Goal: Task Accomplishment & Management: Manage account settings

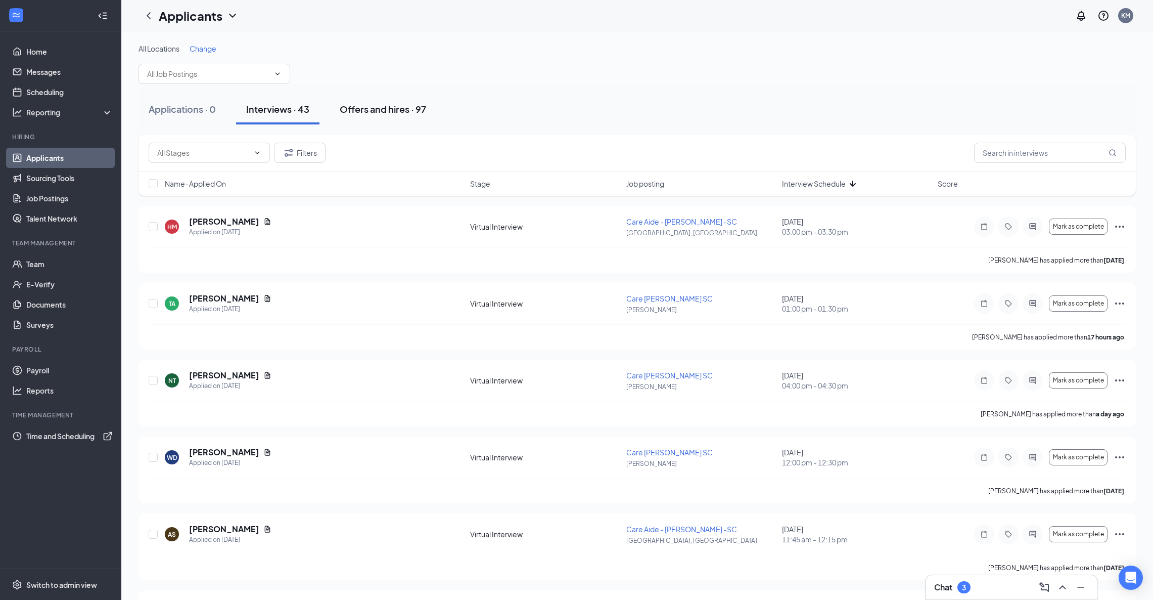
click at [398, 111] on div "Offers and hires · 97" at bounding box center [383, 109] width 86 height 13
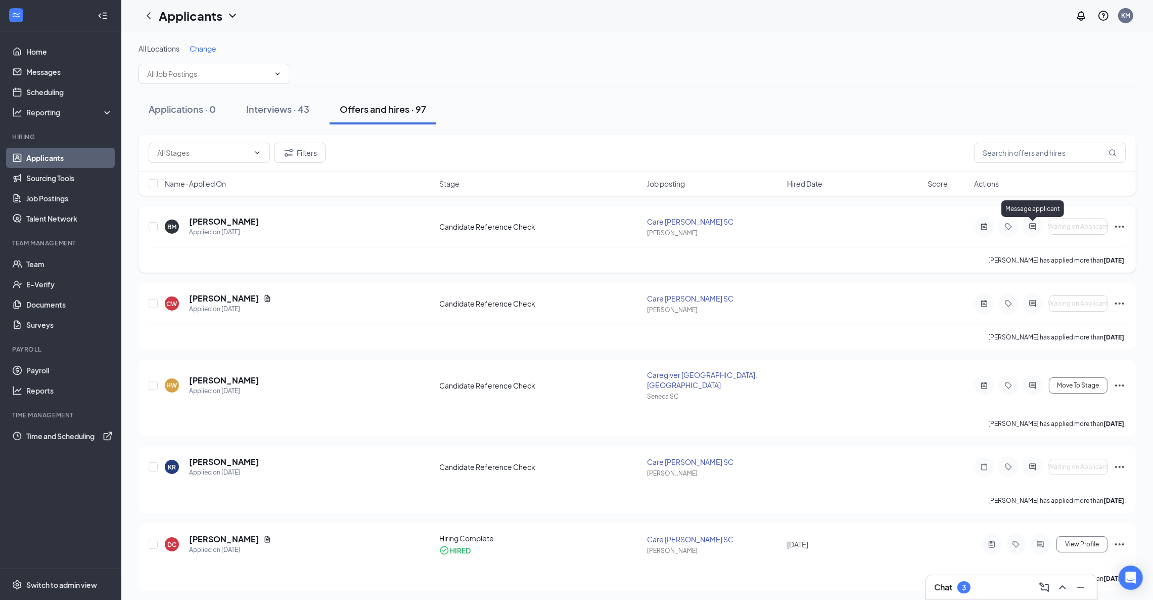
click at [1030, 227] on icon "ActiveChat" at bounding box center [1033, 226] width 12 height 8
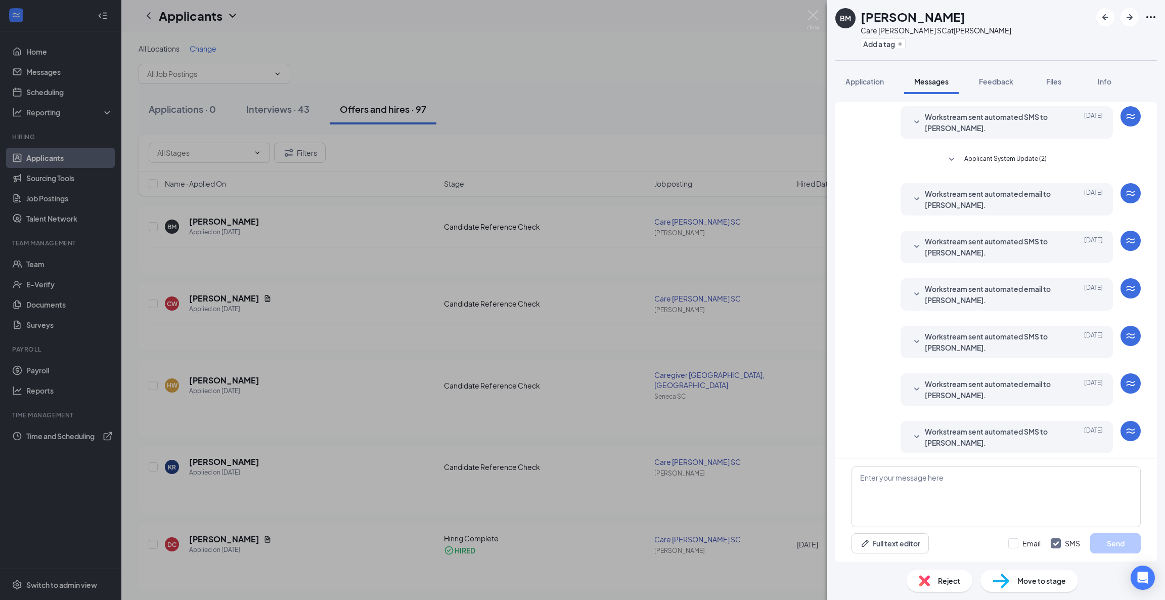
scroll to position [85, 0]
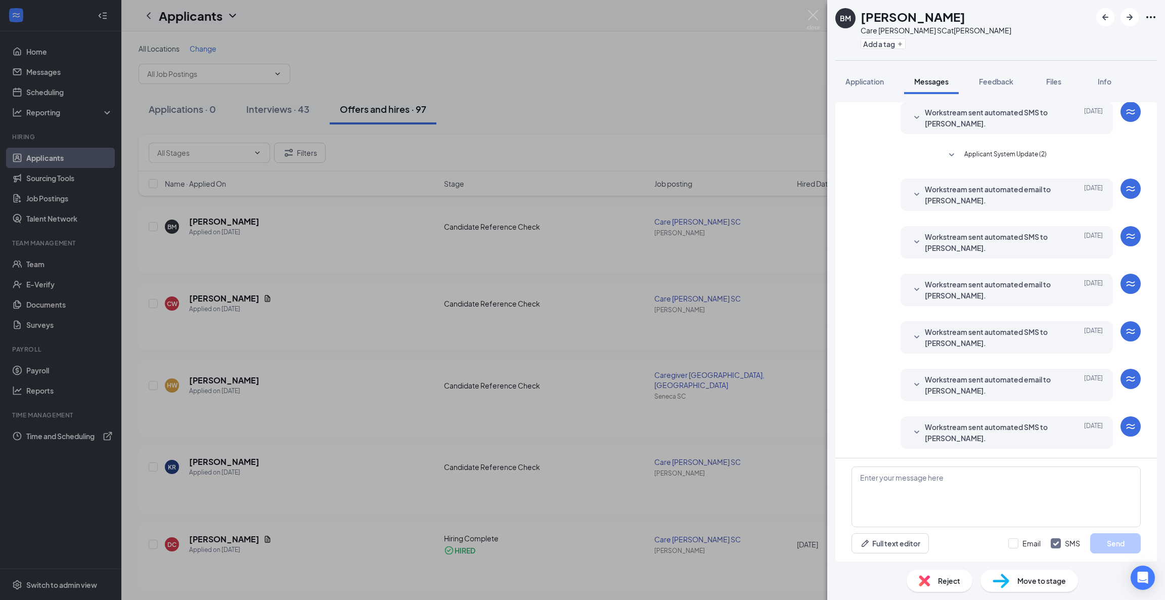
click at [910, 337] on icon "SmallChevronDown" at bounding box center [916, 337] width 12 height 12
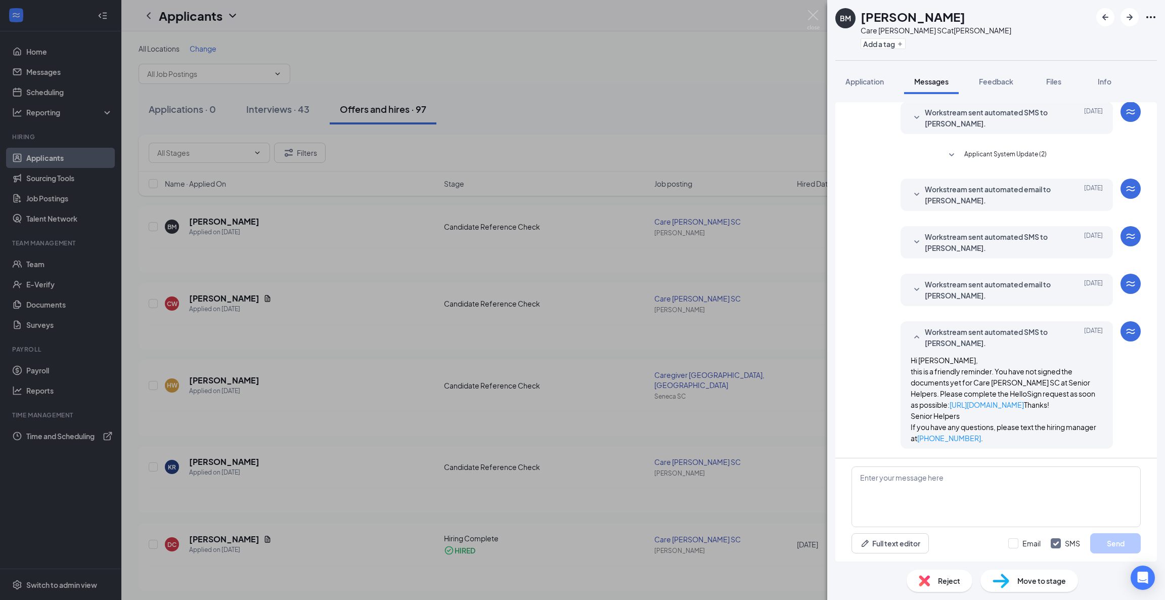
click at [674, 124] on div "BM [PERSON_NAME] Care [PERSON_NAME] SC at [PERSON_NAME] Add a tag Application M…" at bounding box center [582, 300] width 1165 height 600
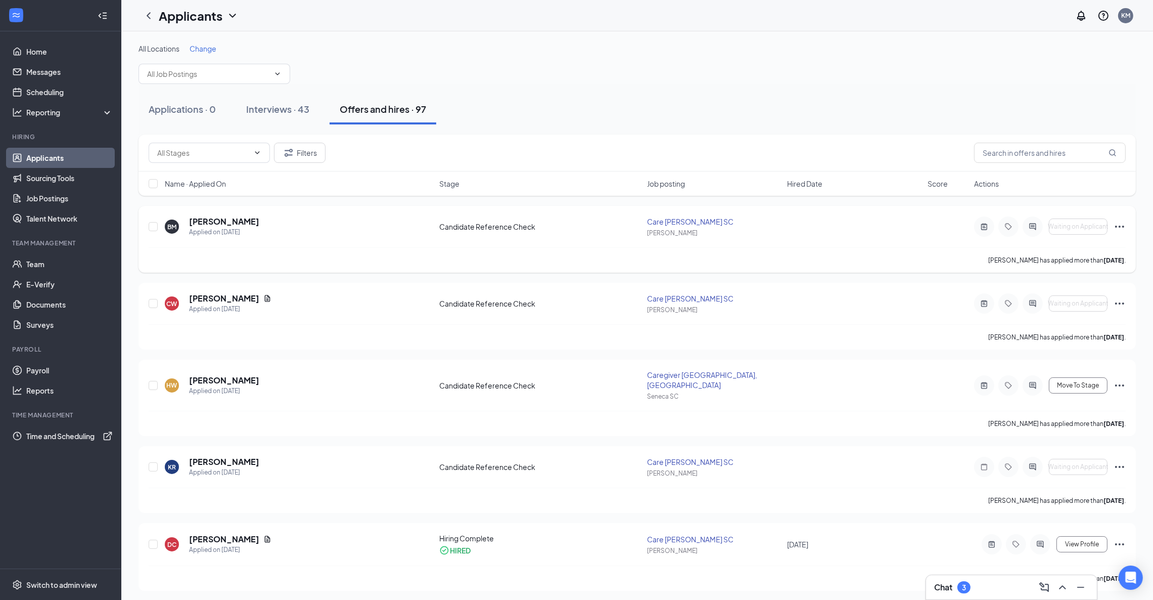
click at [1032, 231] on div at bounding box center [1033, 226] width 20 height 20
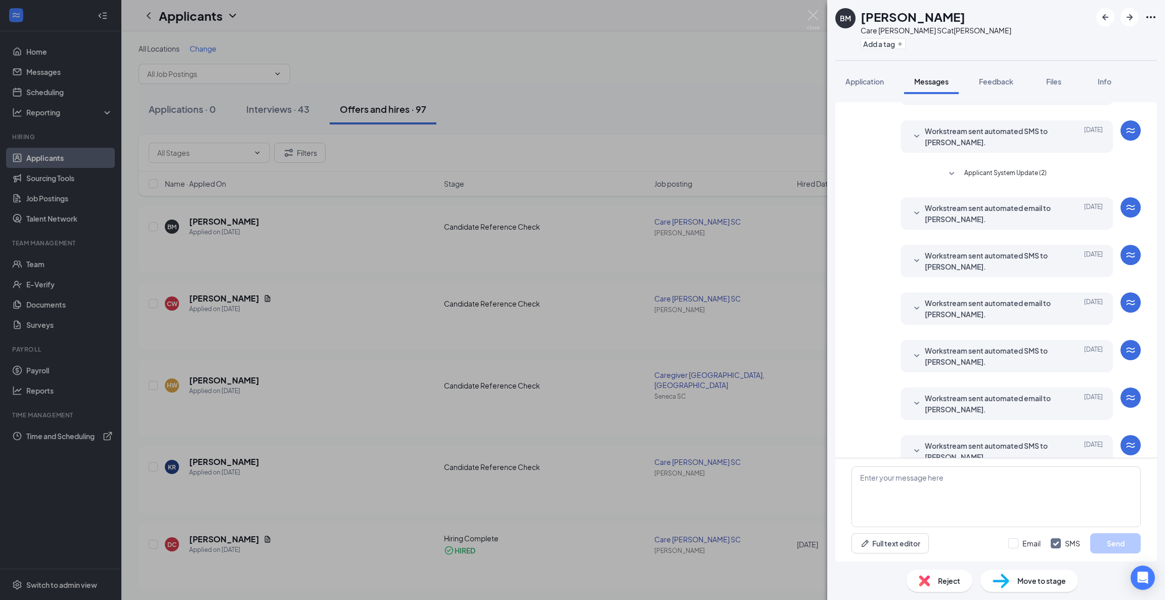
scroll to position [85, 0]
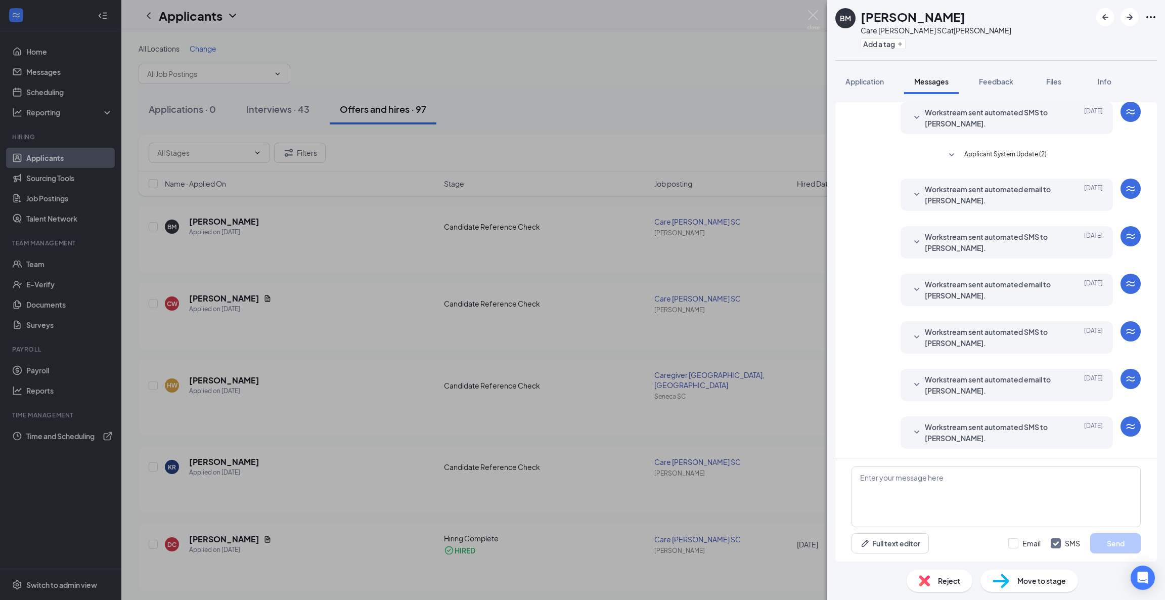
click at [910, 430] on icon "SmallChevronDown" at bounding box center [916, 432] width 12 height 12
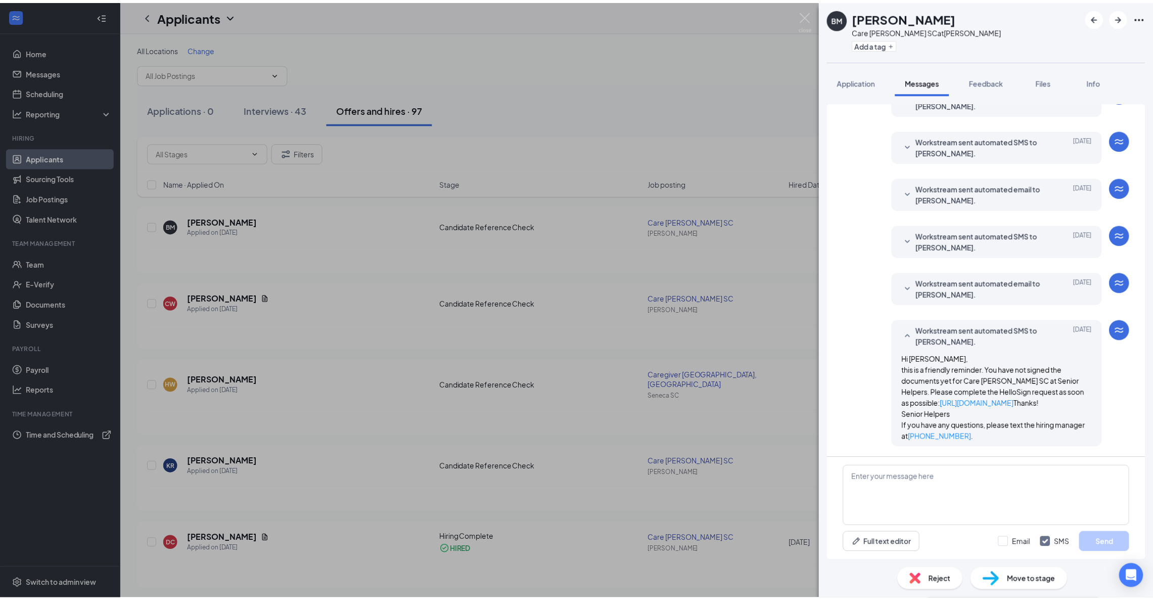
scroll to position [202, 0]
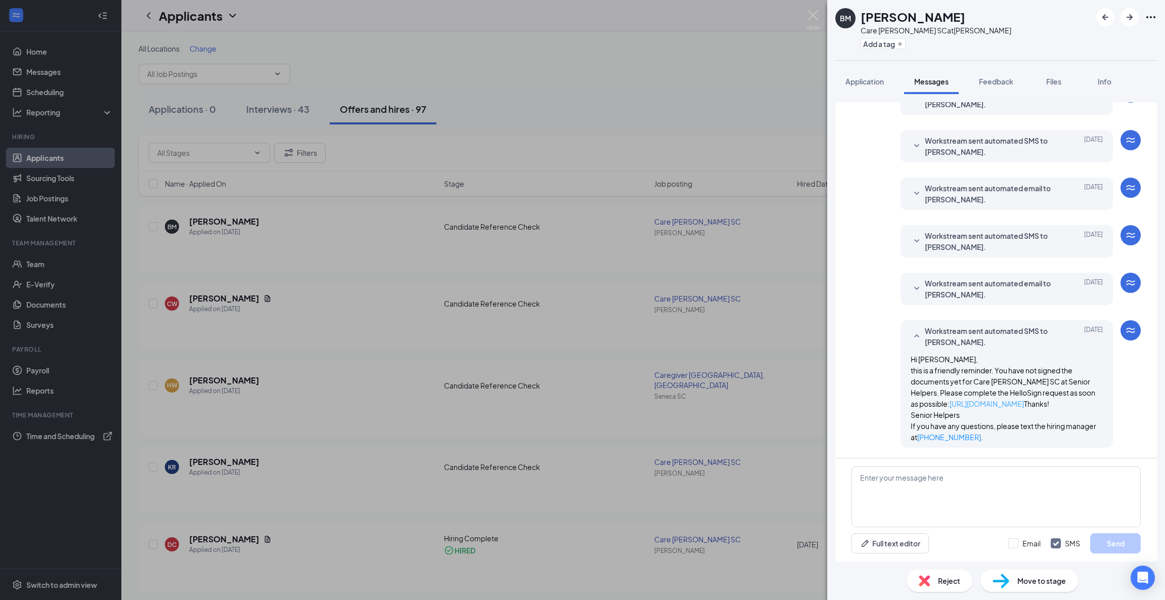
click at [965, 399] on link "[URL][DOMAIN_NAME]" at bounding box center [986, 403] width 74 height 9
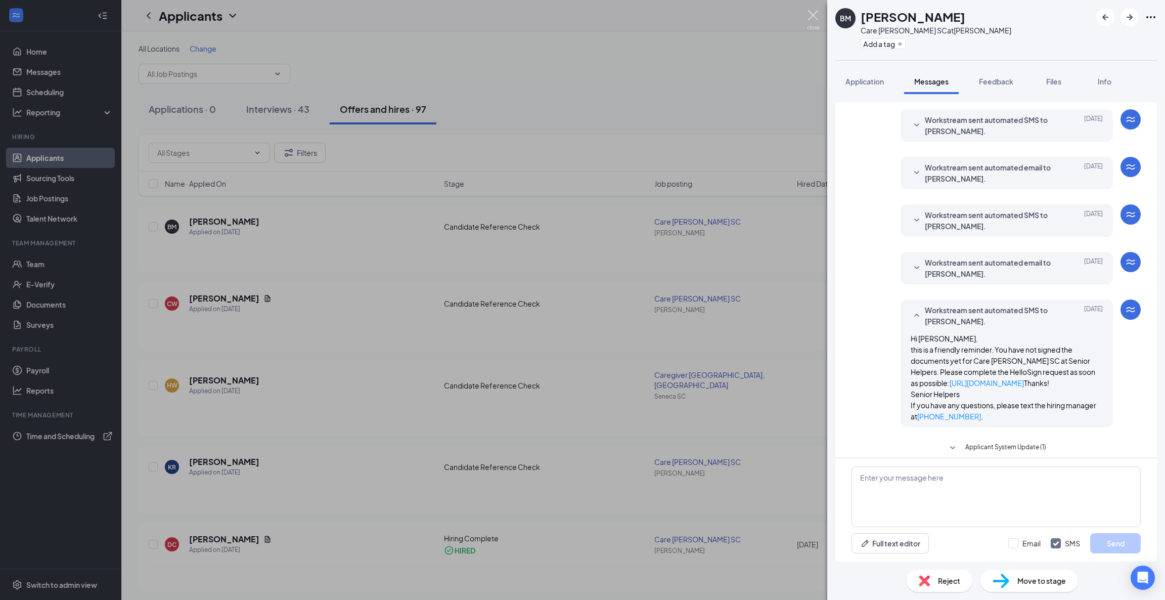
click at [808, 16] on img at bounding box center [813, 20] width 13 height 20
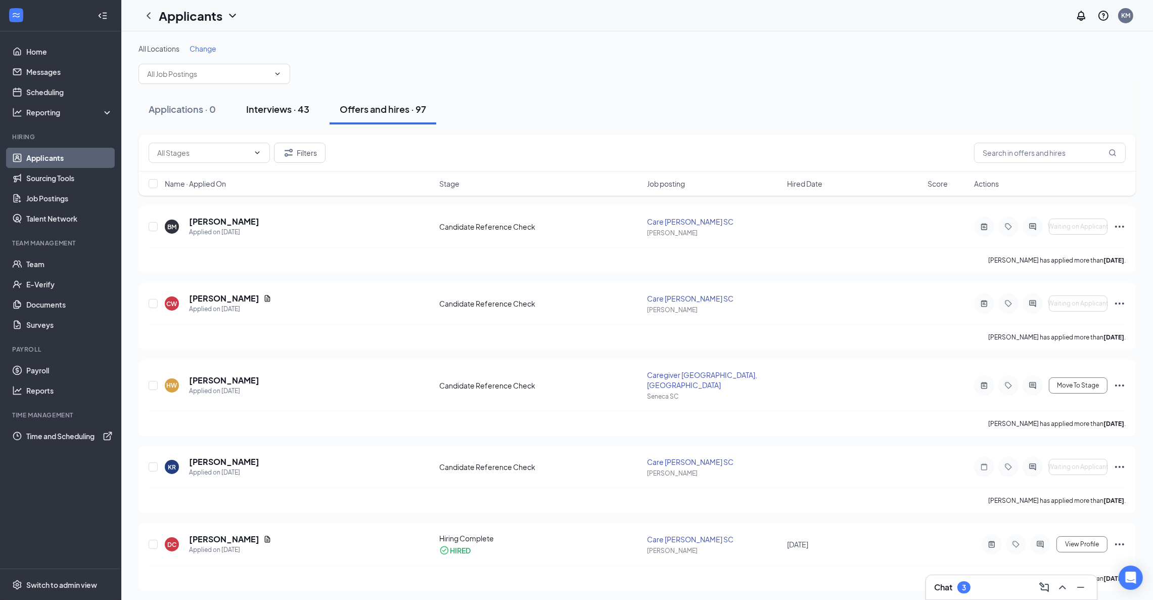
click at [277, 108] on div "Interviews · 43" at bounding box center [277, 109] width 63 height 13
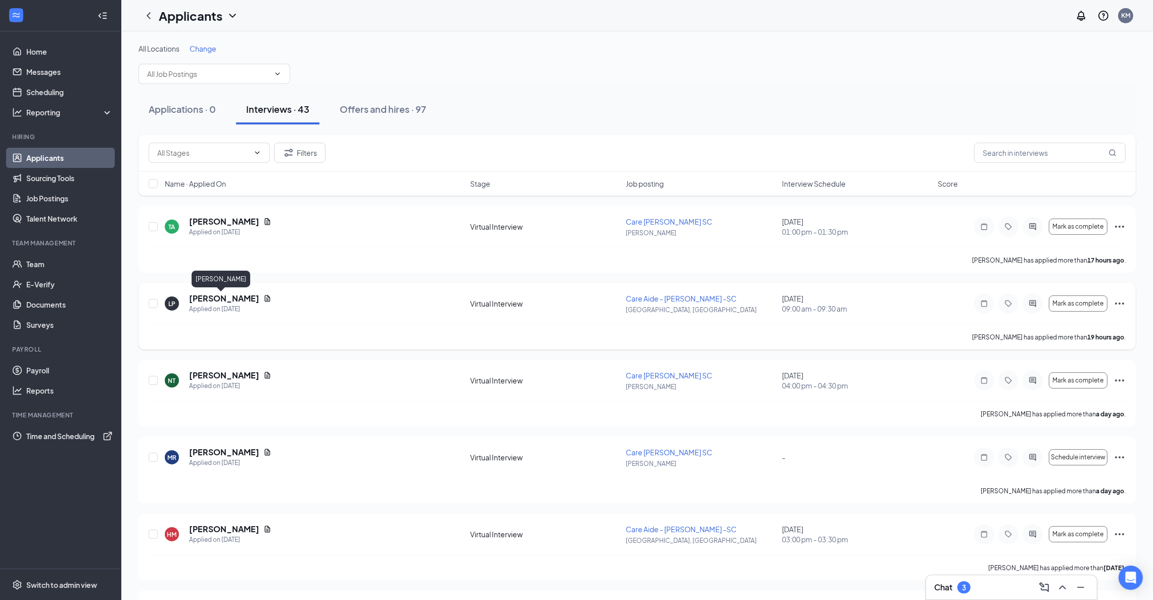
click at [232, 296] on h5 "[PERSON_NAME]" at bounding box center [224, 298] width 70 height 11
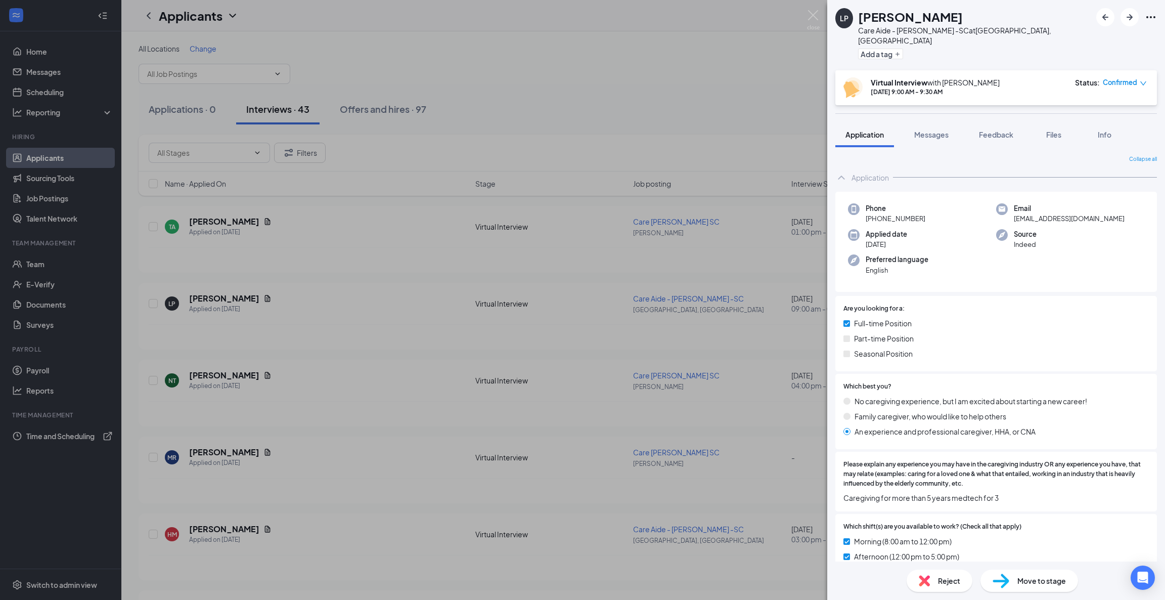
drag, startPoint x: 933, startPoint y: 208, endPoint x: 874, endPoint y: 211, distance: 58.7
click at [874, 211] on div "Phone [PHONE_NUMBER]" at bounding box center [922, 213] width 148 height 21
copy span "[PHONE_NUMBER]"
click at [381, 11] on div "LP [PERSON_NAME] Care Aide - [PERSON_NAME] -SC at [GEOGRAPHIC_DATA], [GEOGRAPHI…" at bounding box center [582, 300] width 1165 height 600
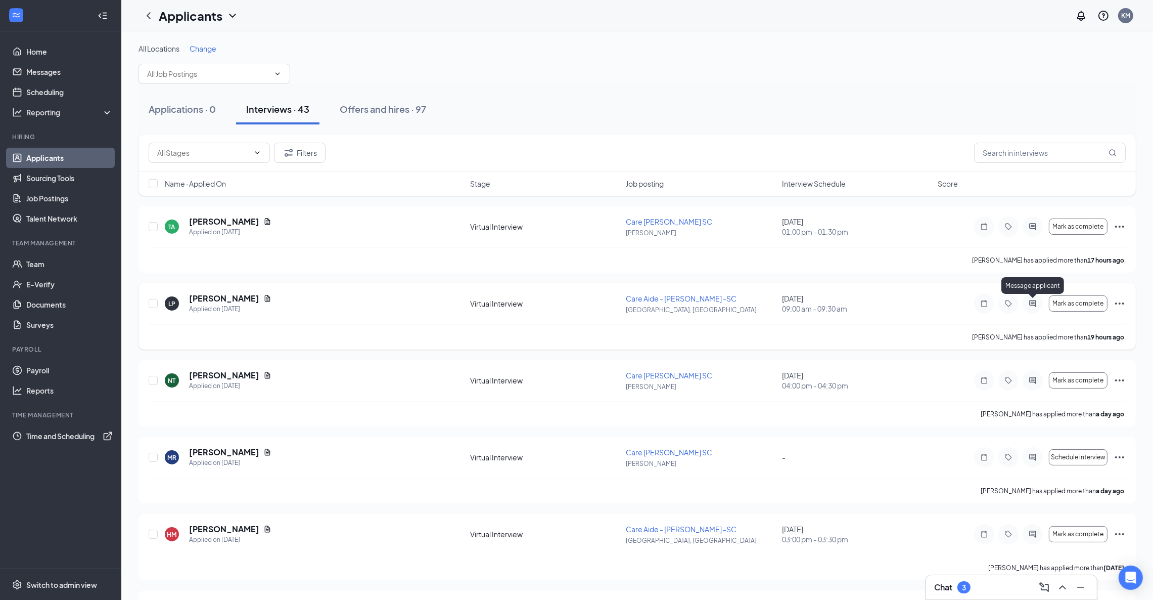
click at [1032, 299] on icon "ActiveChat" at bounding box center [1033, 303] width 12 height 8
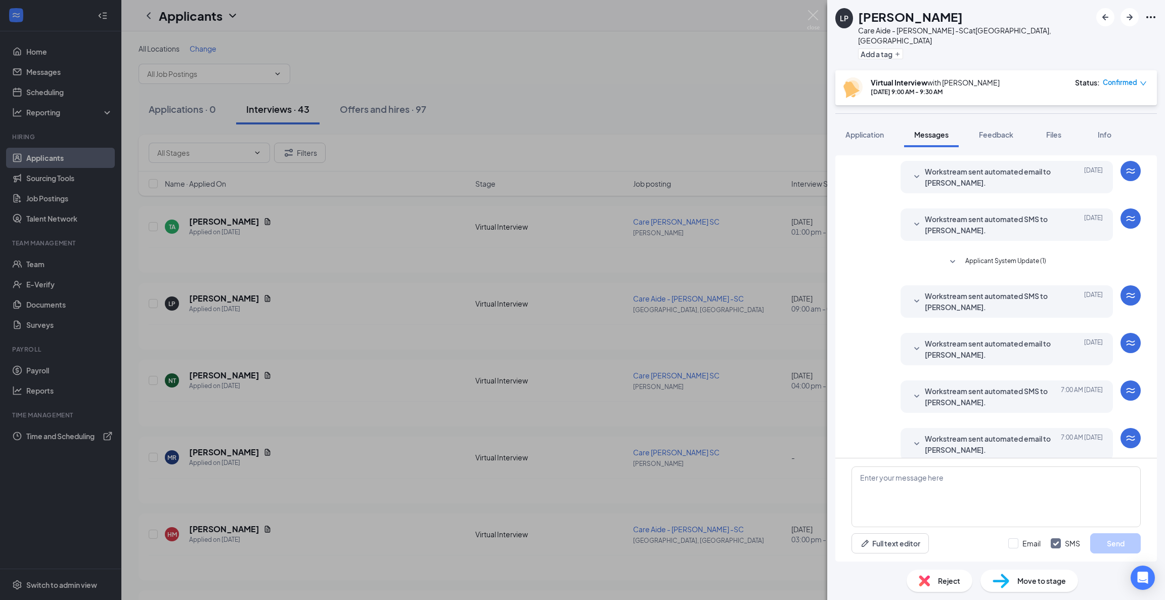
scroll to position [158, 0]
click at [930, 493] on textarea at bounding box center [995, 496] width 289 height 61
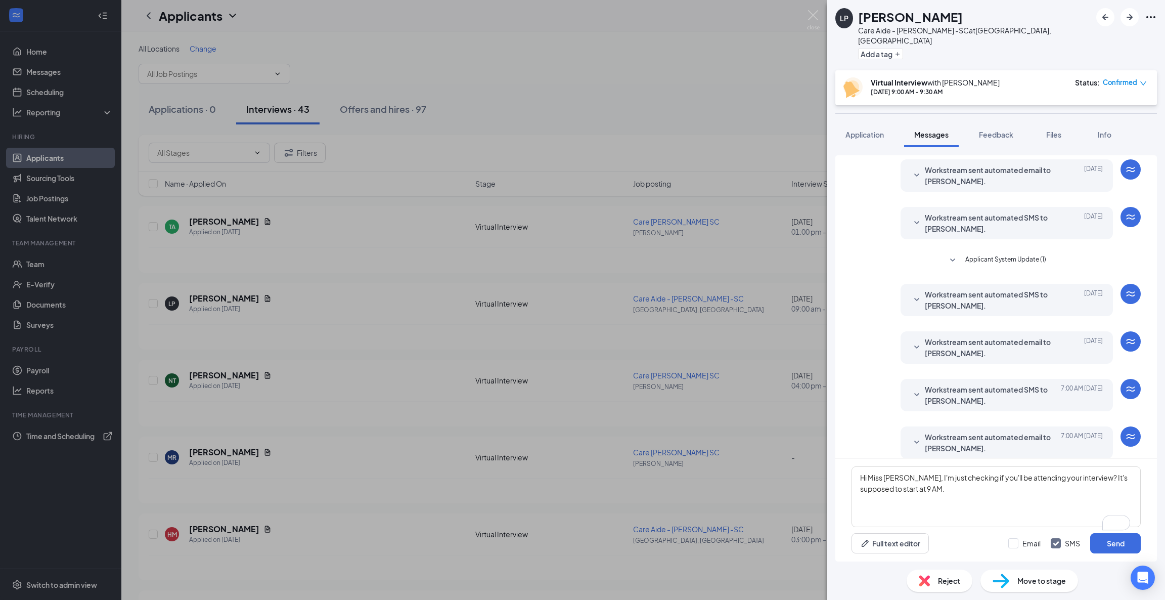
click at [910, 389] on icon "SmallChevronDown" at bounding box center [916, 395] width 12 height 12
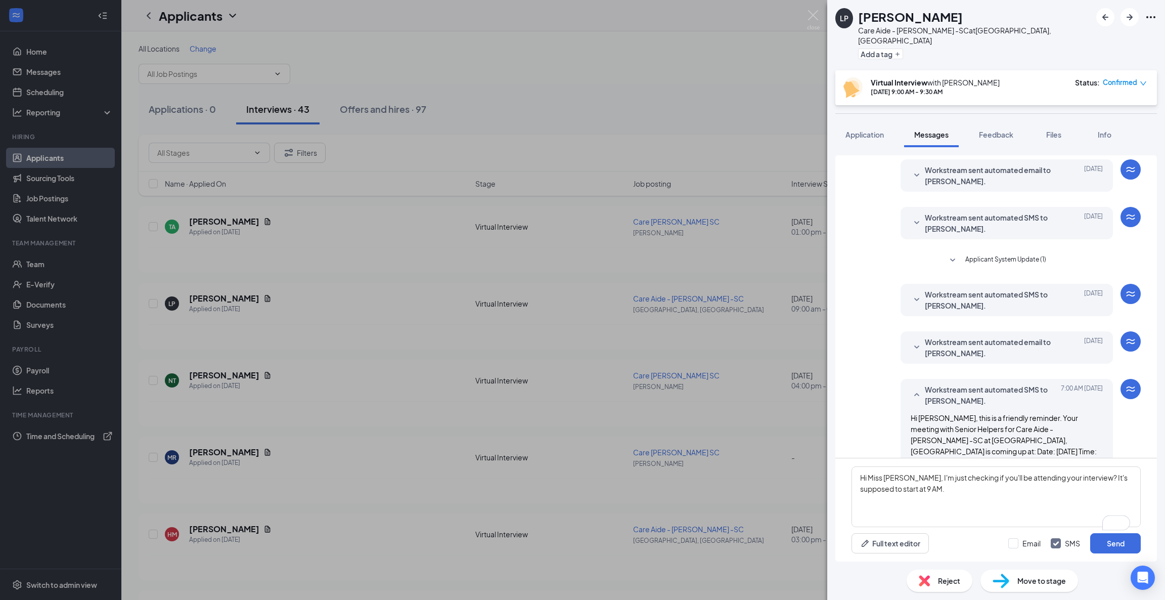
scroll to position [275, 0]
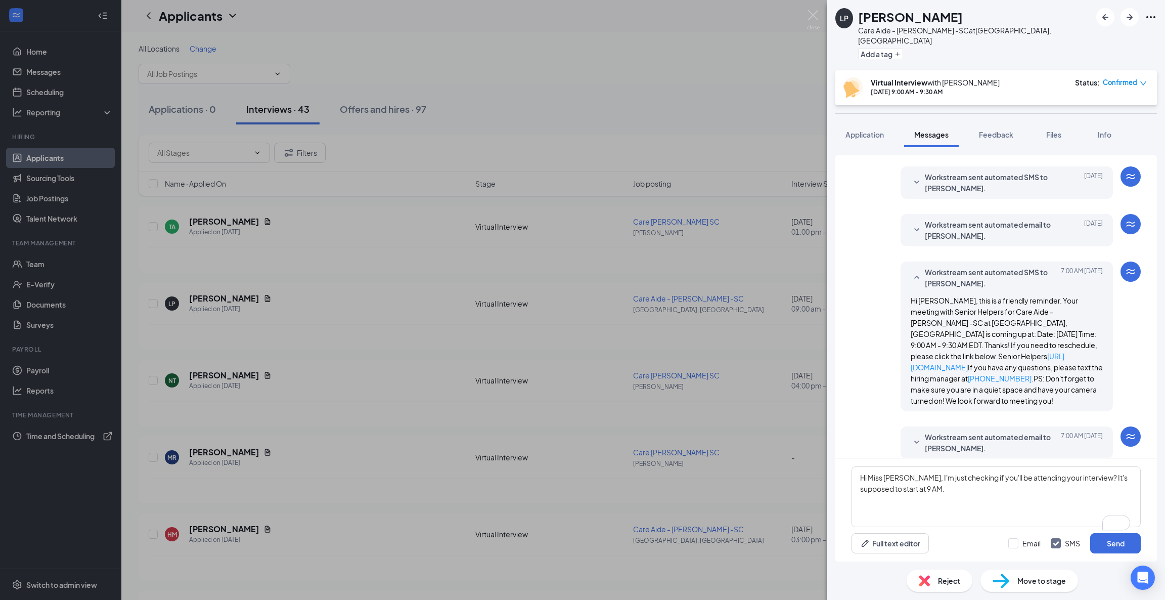
drag, startPoint x: 906, startPoint y: 432, endPoint x: 911, endPoint y: 433, distance: 5.3
click at [910, 436] on icon "SmallChevronDown" at bounding box center [916, 442] width 12 height 12
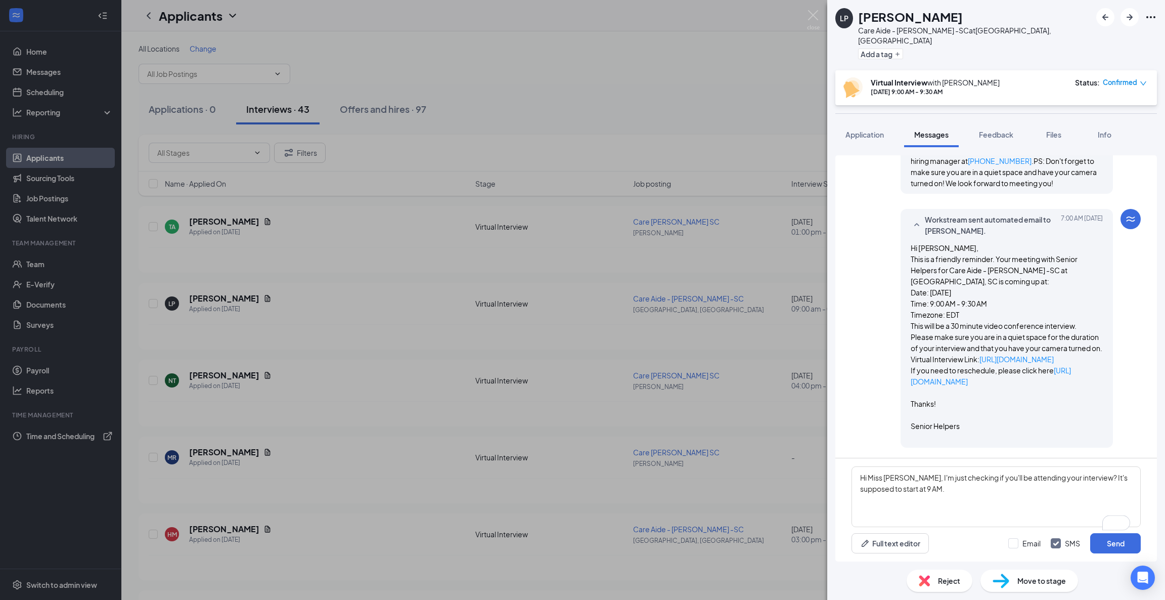
scroll to position [514, 0]
drag, startPoint x: 1057, startPoint y: 360, endPoint x: 891, endPoint y: 338, distance: 166.8
click at [900, 338] on div "Workstream sent automated email to [PERSON_NAME]. [DATE] 7:00 AM Hi [PERSON_NAM…" at bounding box center [1006, 328] width 212 height 239
copy p "Virtual Interview Link: [URL][DOMAIN_NAME]"
click at [933, 526] on textarea "Hi Miss [PERSON_NAME], I'm just checking if you'll be attending your interview?…" at bounding box center [995, 496] width 289 height 61
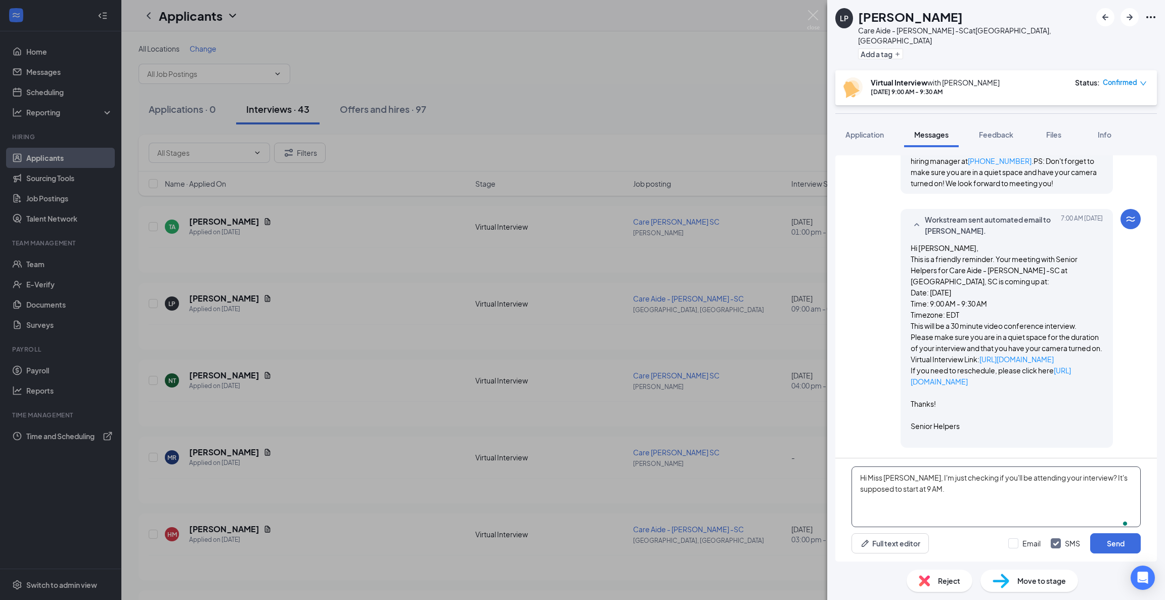
paste textarea "Virtual Interview Link: [URL][DOMAIN_NAME]"
type textarea "Hi Miss [PERSON_NAME], I'm just checking if you'll be attending your interview?…"
click at [1106, 542] on button "Send" at bounding box center [1115, 543] width 51 height 20
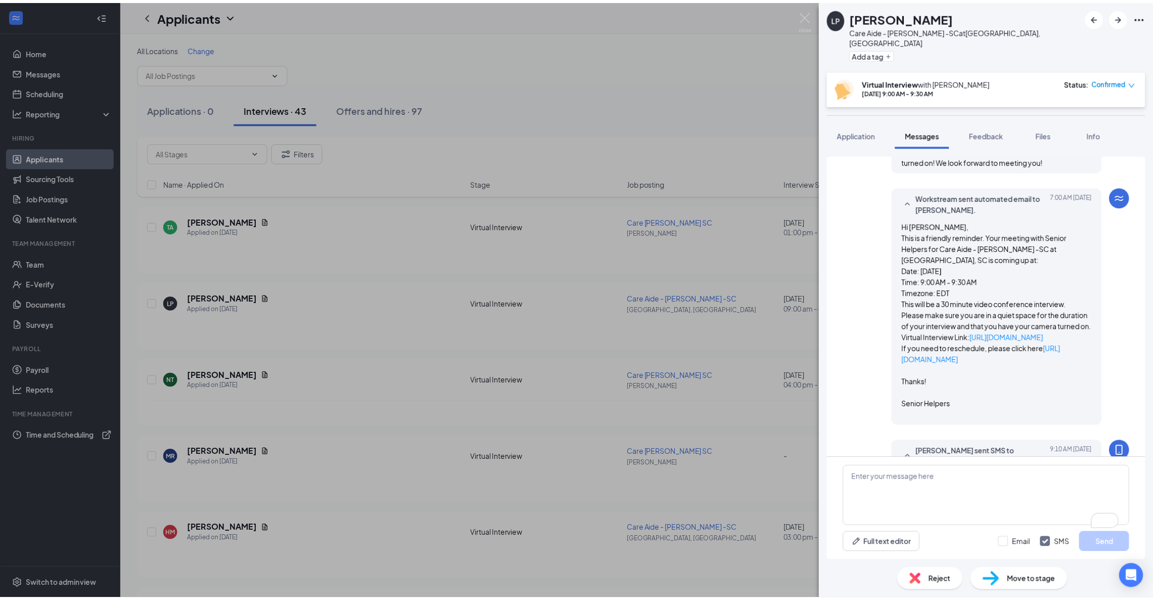
scroll to position [625, 0]
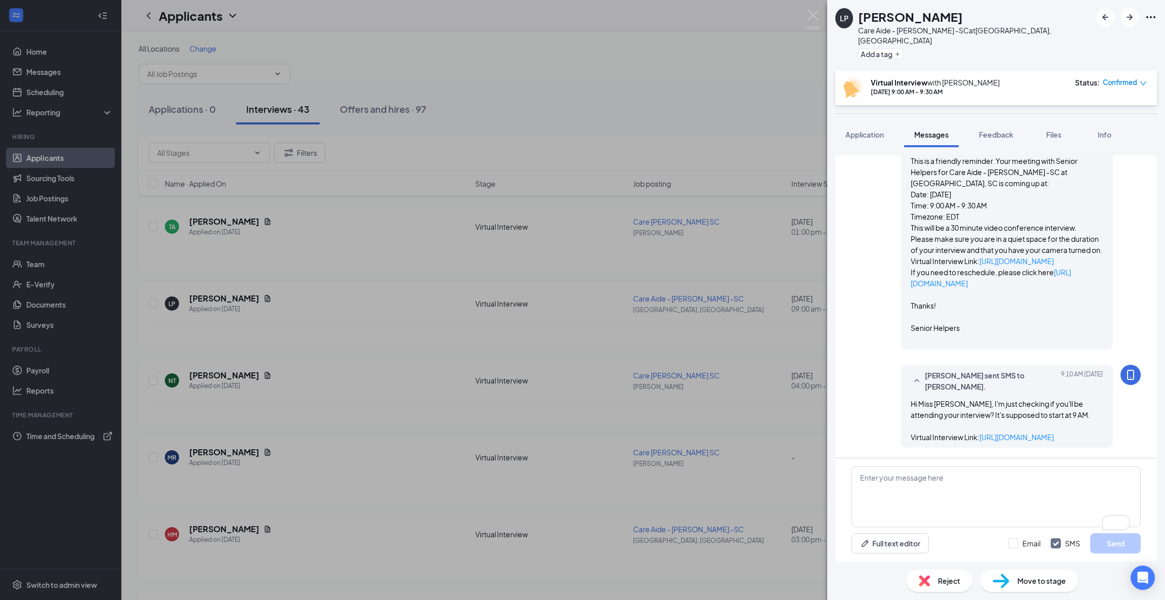
click at [460, 114] on div "LP [PERSON_NAME] Care Aide - [PERSON_NAME] -SC at [GEOGRAPHIC_DATA], [GEOGRAPHI…" at bounding box center [582, 300] width 1165 height 600
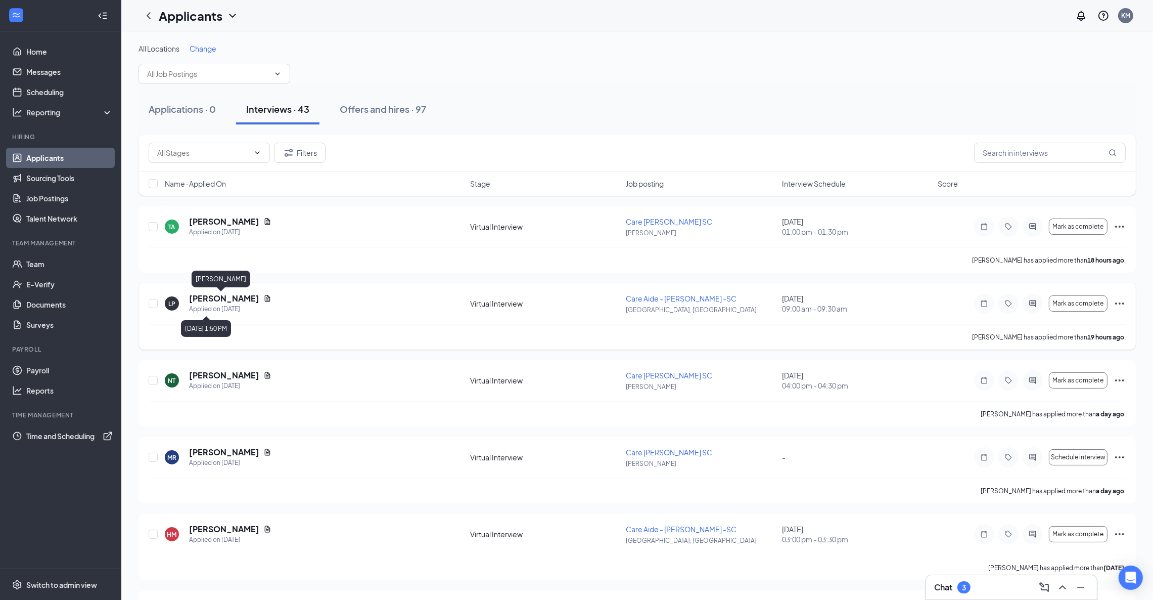
click at [228, 298] on h5 "[PERSON_NAME]" at bounding box center [224, 298] width 70 height 11
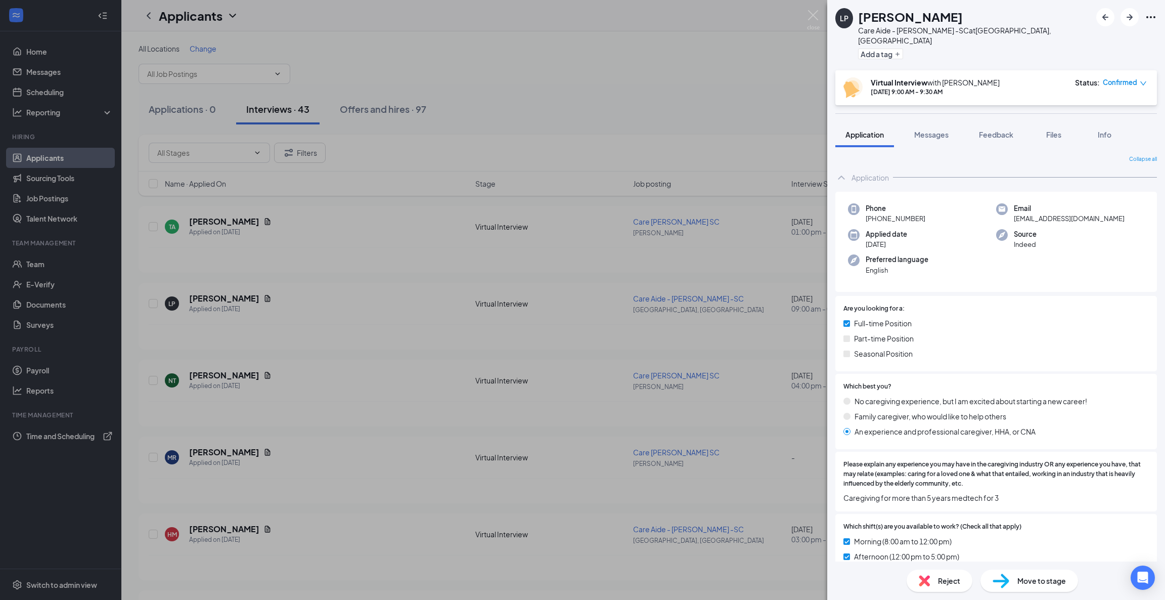
click at [1127, 77] on span "Confirmed" at bounding box center [1120, 82] width 34 height 10
click at [1081, 135] on span "Mark as no-show" at bounding box center [1097, 135] width 56 height 11
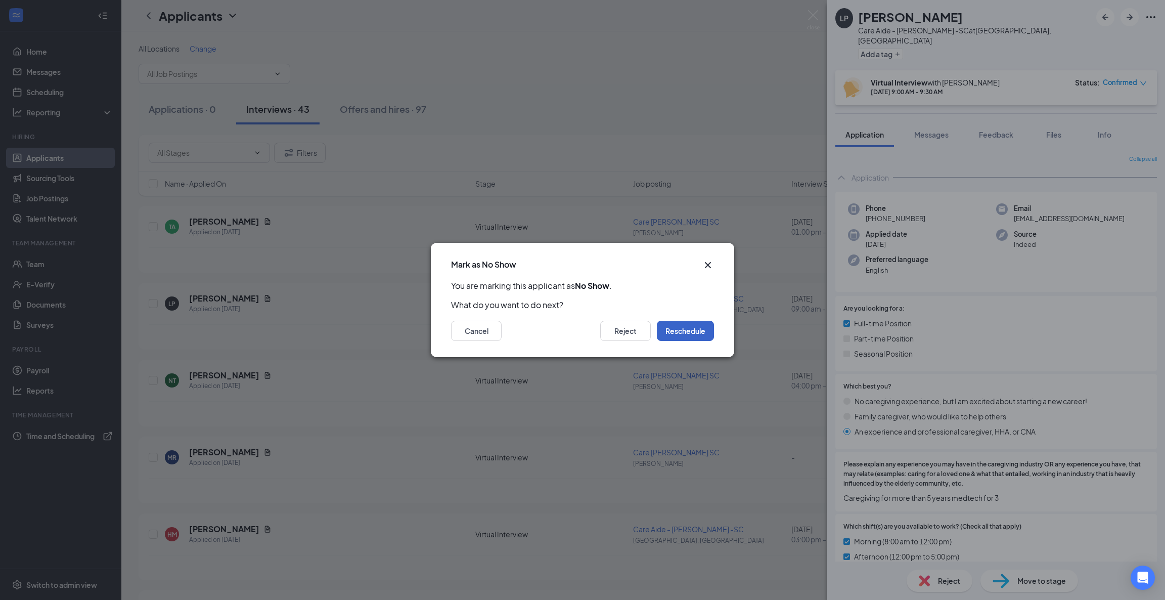
click at [688, 336] on button "Reschedule" at bounding box center [685, 330] width 57 height 20
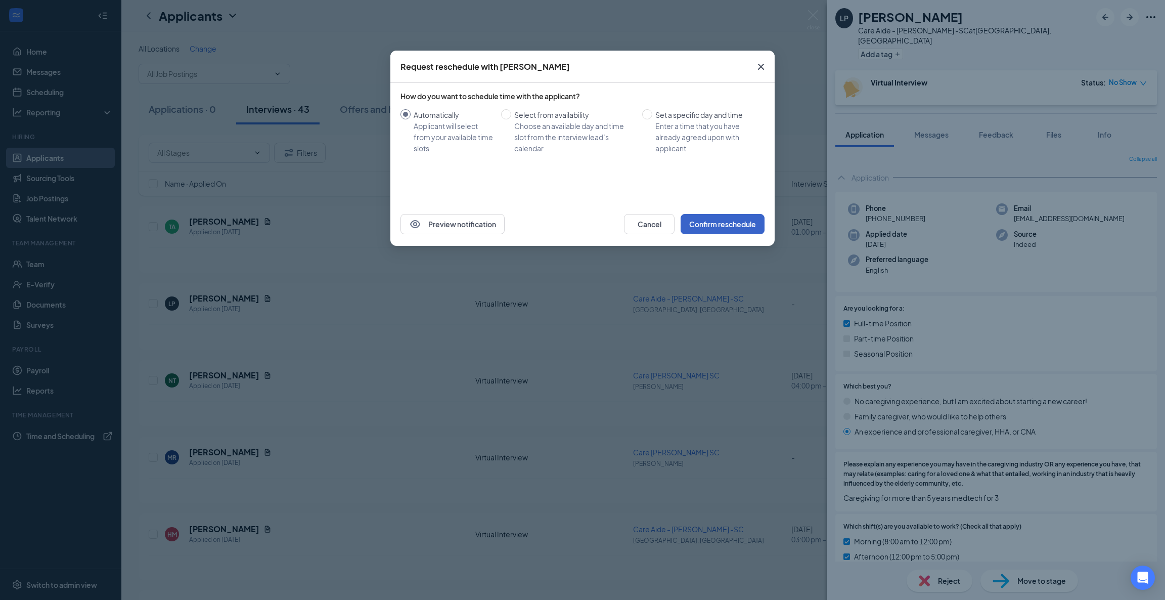
click at [721, 218] on button "Confirm reschedule" at bounding box center [722, 224] width 84 height 20
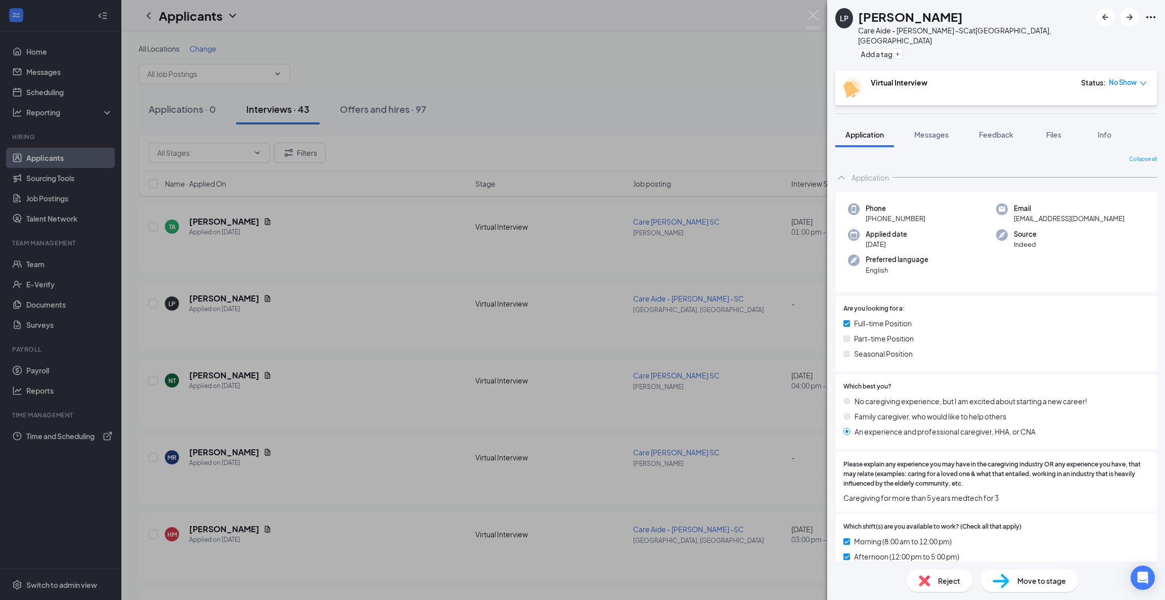
click at [577, 105] on div "LP [PERSON_NAME] Care Aide - [PERSON_NAME] -SC at [GEOGRAPHIC_DATA], [GEOGRAPHI…" at bounding box center [582, 300] width 1165 height 600
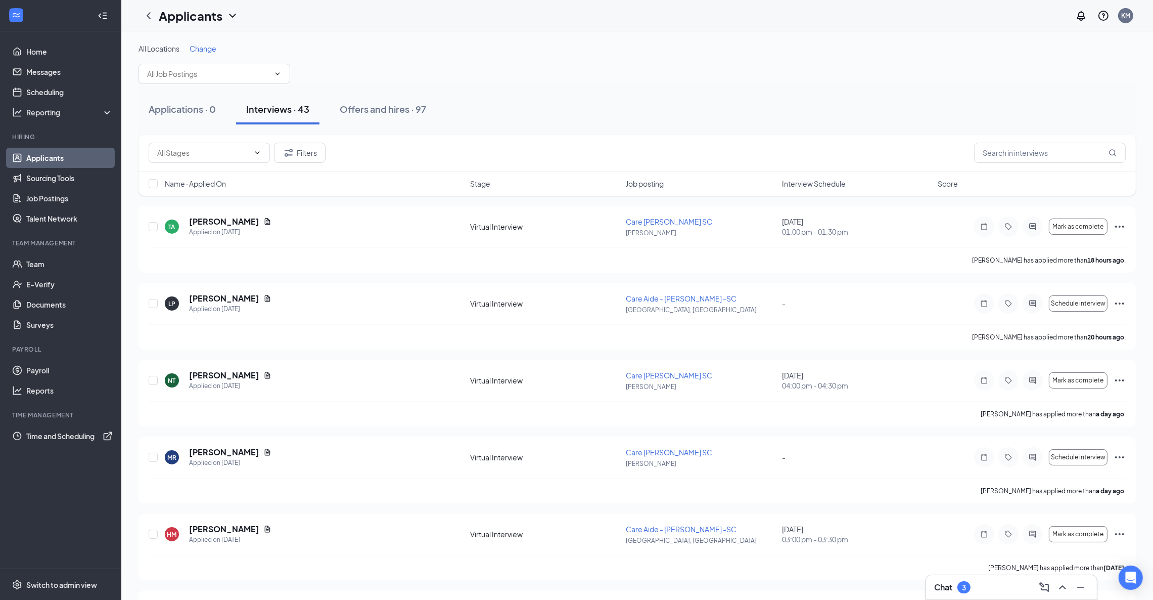
click at [797, 187] on span "Interview Schedule" at bounding box center [814, 183] width 64 height 10
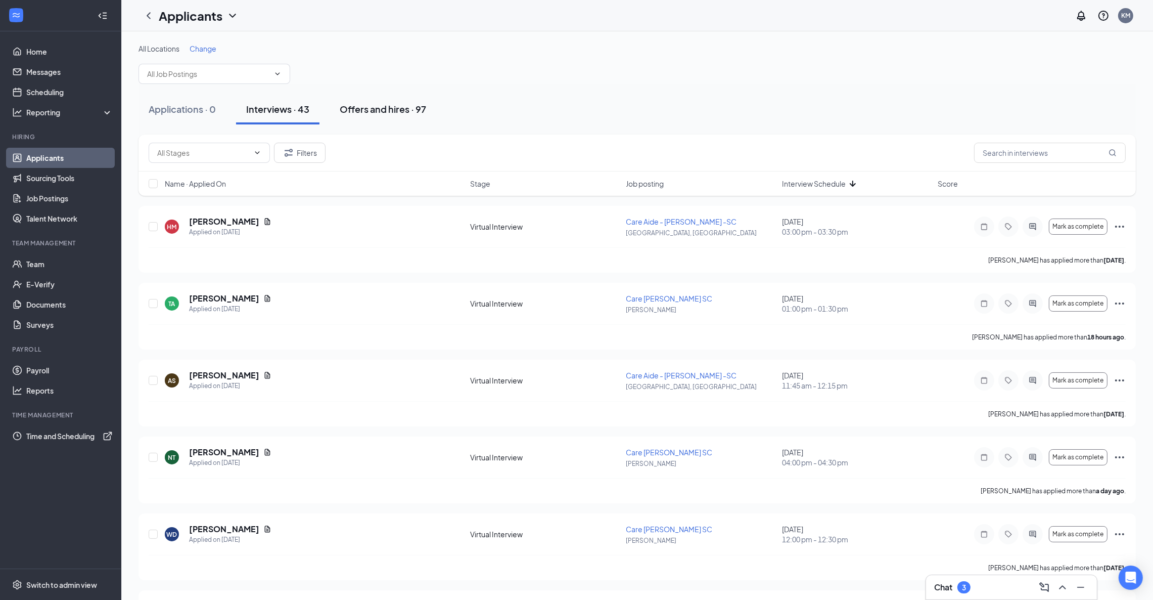
click at [381, 108] on div "Offers and hires · 97" at bounding box center [383, 109] width 86 height 13
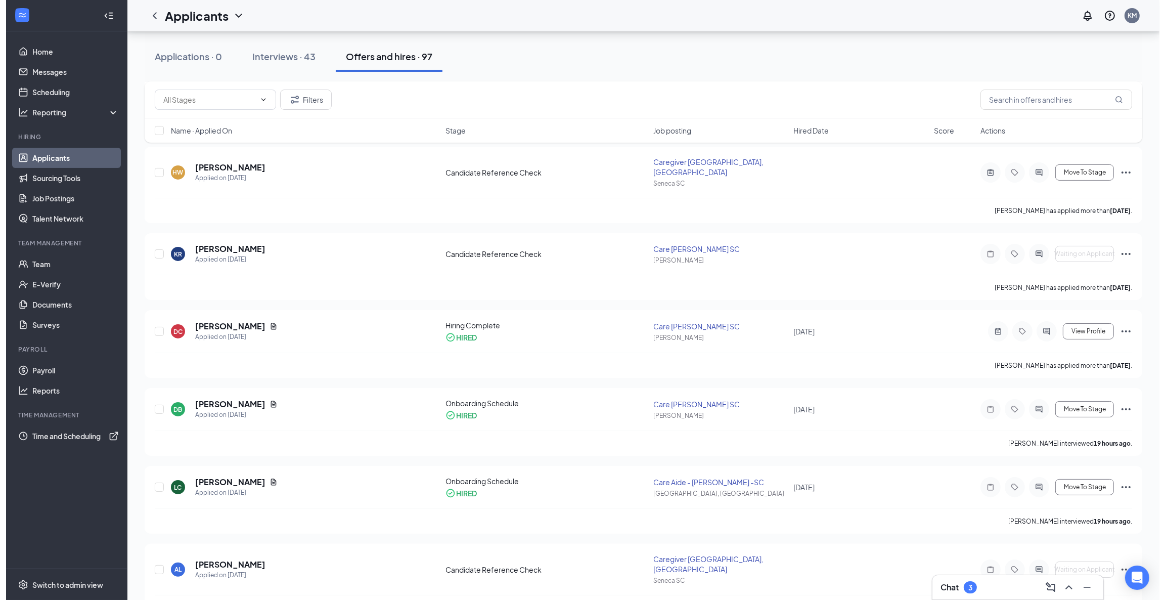
scroll to position [379, 0]
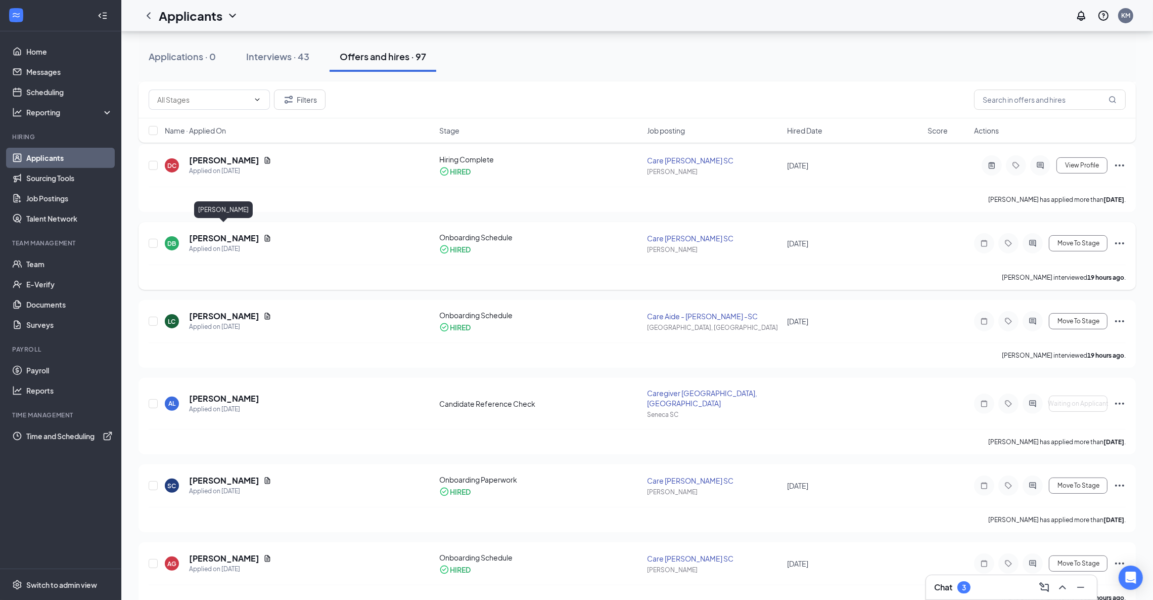
click at [232, 233] on h5 "[PERSON_NAME]" at bounding box center [224, 238] width 70 height 11
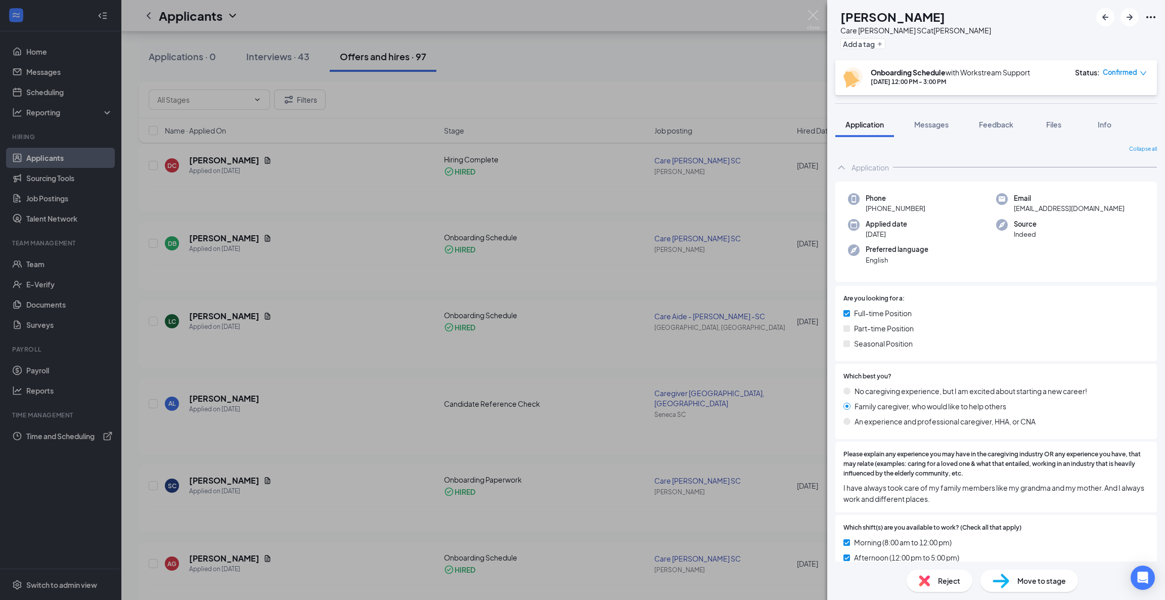
click at [1123, 74] on span "Confirmed" at bounding box center [1120, 72] width 34 height 10
click at [1115, 103] on span "Request Reschedule" at bounding box center [1103, 101] width 69 height 11
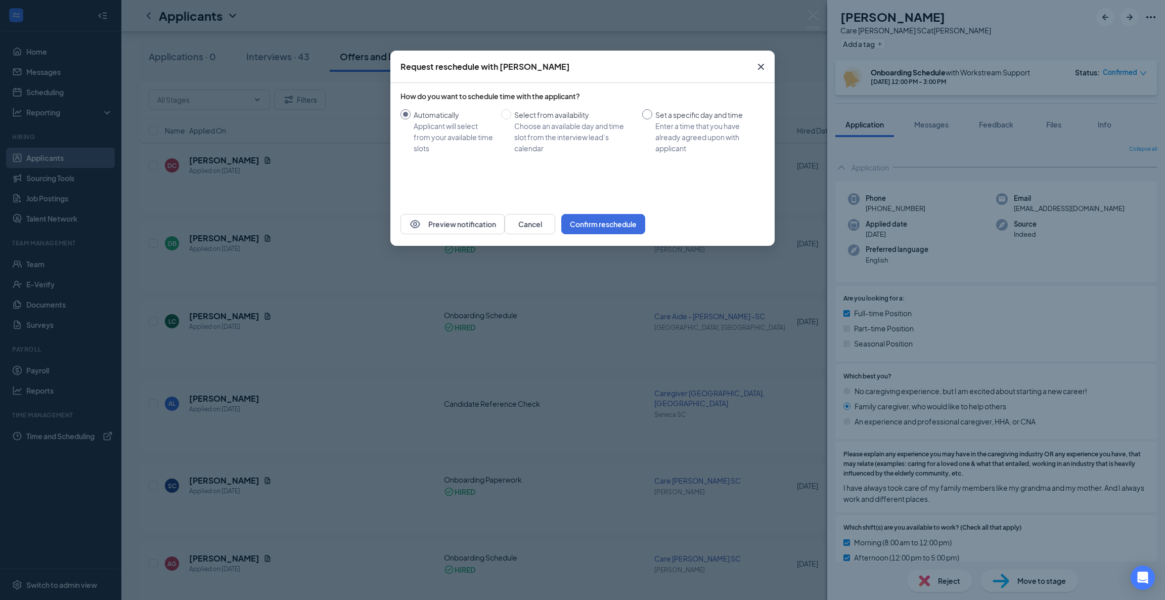
click at [657, 114] on div "Set a specific day and time" at bounding box center [705, 114] width 101 height 11
click at [652, 114] on input "Set a specific day and time Enter a time that you have already agreed upon with…" at bounding box center [647, 114] width 10 height 10
radio input "true"
radio input "false"
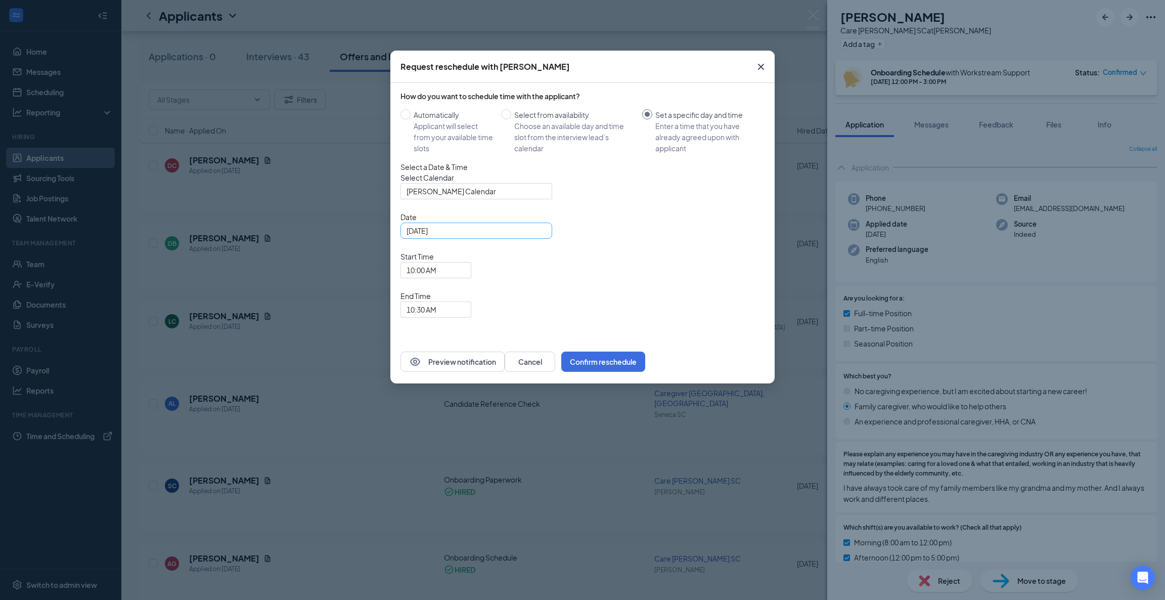
click at [494, 239] on div "[DATE]" at bounding box center [476, 230] width 152 height 16
type input "[DATE]"
click at [509, 362] on div "29" at bounding box center [506, 356] width 12 height 12
click at [456, 262] on span "10:00 AM" at bounding box center [431, 275] width 50 height 27
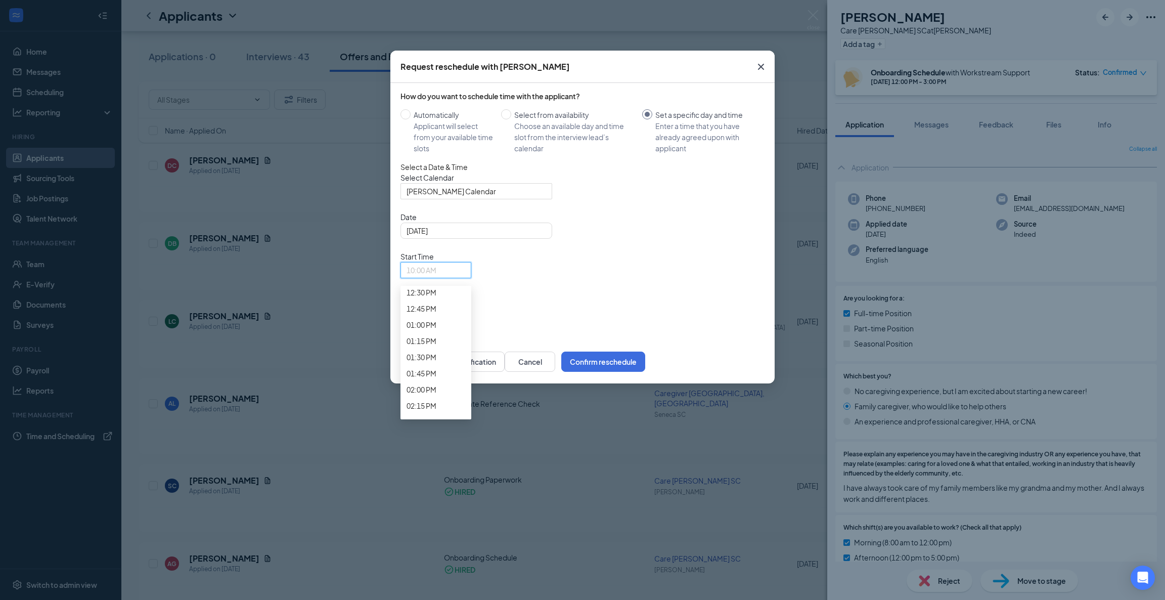
click at [732, 199] on div "Select Calendar [PERSON_NAME] Calendar" at bounding box center [582, 185] width 364 height 27
click at [456, 302] on span "10:30 AM" at bounding box center [431, 315] width 50 height 27
click at [436, 19] on span "01:00 PM" at bounding box center [421, 13] width 30 height 11
click at [645, 351] on button "Confirm reschedule" at bounding box center [603, 361] width 84 height 20
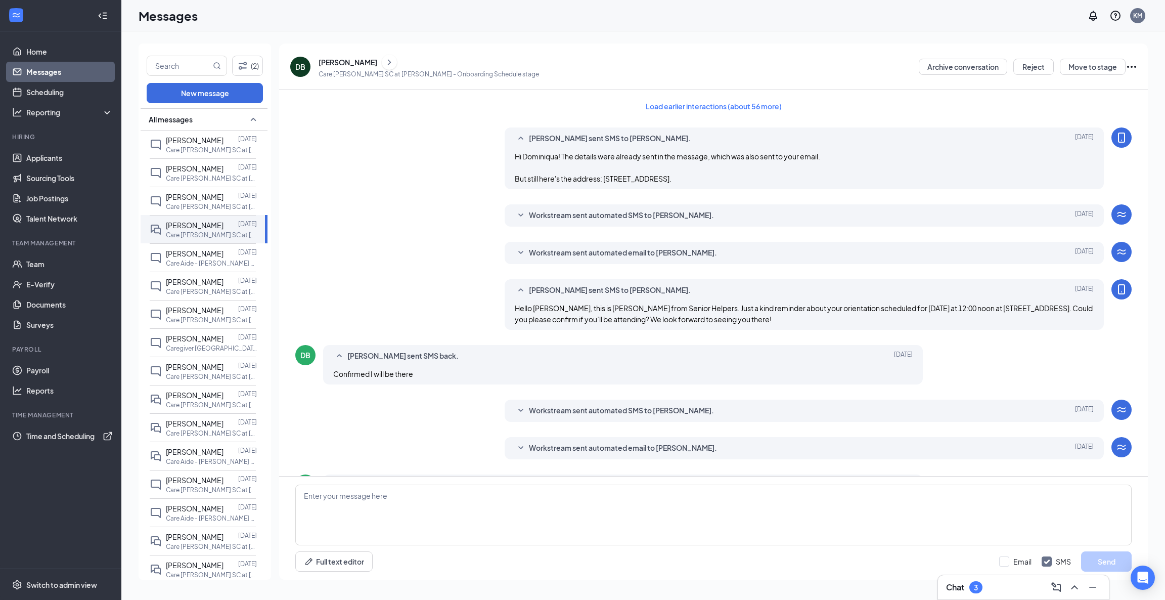
scroll to position [157, 0]
